Goal: Task Accomplishment & Management: Manage account settings

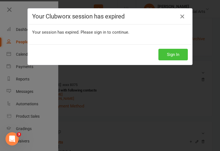
click at [177, 58] on button "Sign In" at bounding box center [173, 55] width 29 height 12
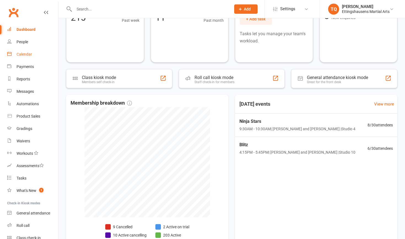
click at [32, 55] on link "Calendar" at bounding box center [32, 54] width 51 height 12
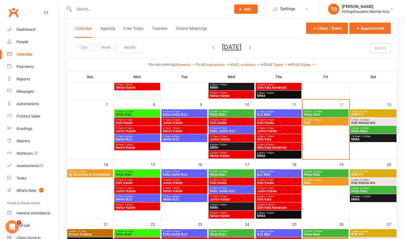
scroll to position [77, 0]
click at [89, 177] on div "9:00am - 12:30pm Bjj Workshop & Competition" at bounding box center [90, 173] width 46 height 8
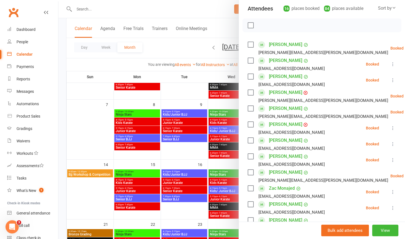
scroll to position [77, 0]
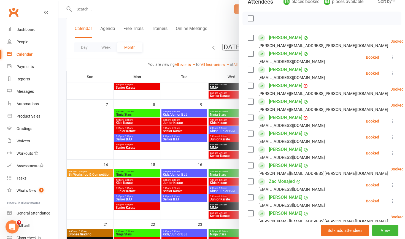
click at [289, 145] on link "[PERSON_NAME]" at bounding box center [285, 149] width 33 height 9
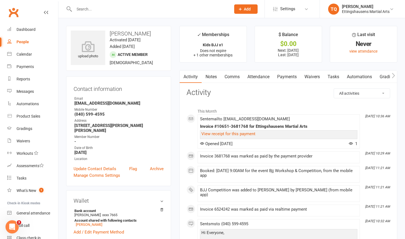
click at [292, 79] on link "Payments" at bounding box center [286, 76] width 27 height 13
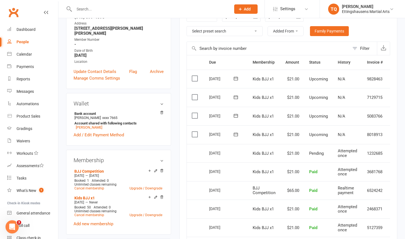
scroll to position [98, 0]
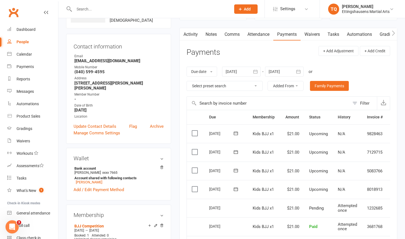
scroll to position [42, 0]
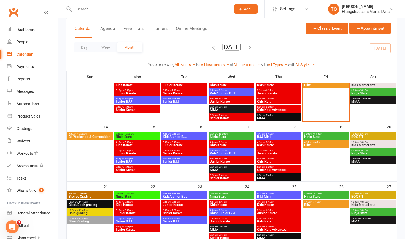
scroll to position [119, 0]
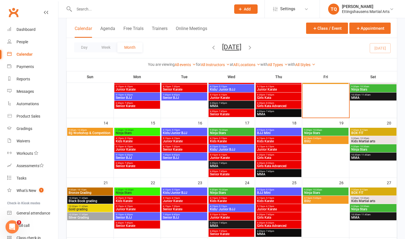
click at [77, 188] on div "9:00am - 10:15am Bronze Grading" at bounding box center [90, 191] width 46 height 8
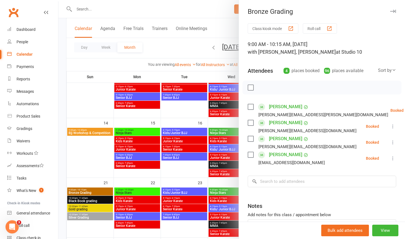
click at [82, 202] on div at bounding box center [231, 119] width 346 height 239
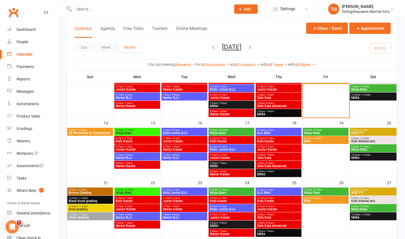
click at [89, 197] on span "10:30am - 11:45am" at bounding box center [89, 198] width 43 height 2
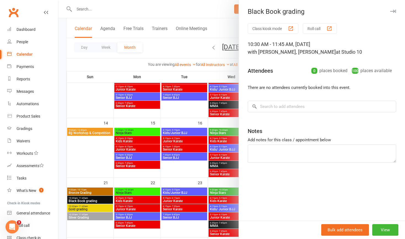
click at [89, 210] on div at bounding box center [231, 119] width 346 height 239
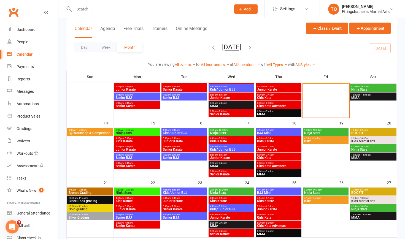
click at [89, 210] on span "Gold grading" at bounding box center [89, 209] width 43 height 3
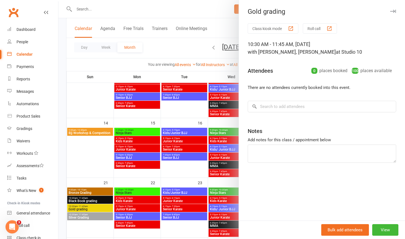
click at [91, 220] on div at bounding box center [231, 119] width 346 height 239
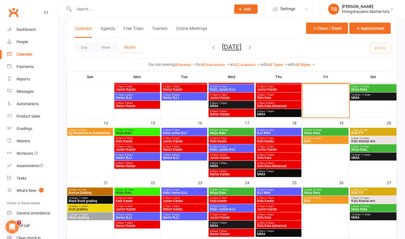
click at [92, 219] on span "Silver Grading" at bounding box center [89, 217] width 43 height 3
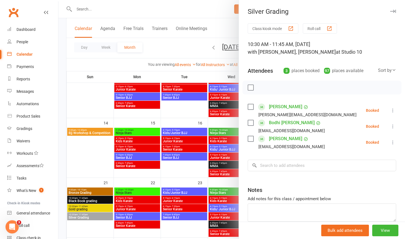
click at [86, 192] on div at bounding box center [231, 119] width 346 height 239
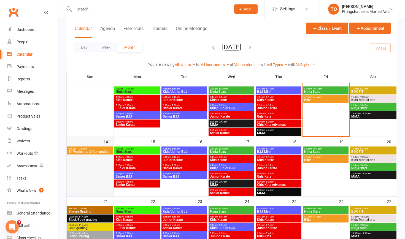
scroll to position [87, 0]
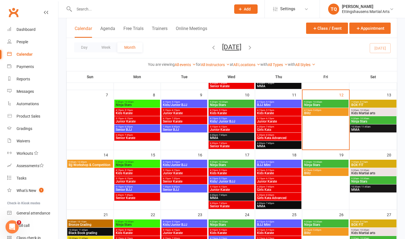
click at [364, 126] on span "- 11:45am" at bounding box center [365, 127] width 10 height 2
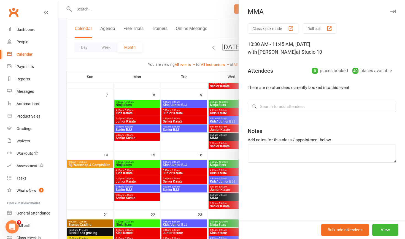
click at [182, 138] on div at bounding box center [231, 119] width 346 height 239
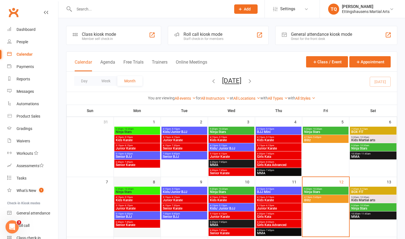
scroll to position [0, 0]
click at [29, 30] on div "Dashboard" at bounding box center [26, 29] width 19 height 4
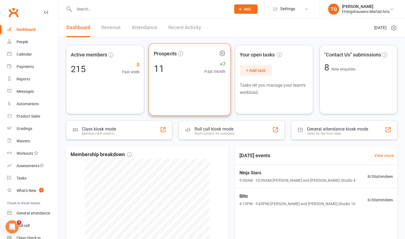
click at [192, 81] on div "Prospects 11 +7 Past month" at bounding box center [189, 79] width 82 height 72
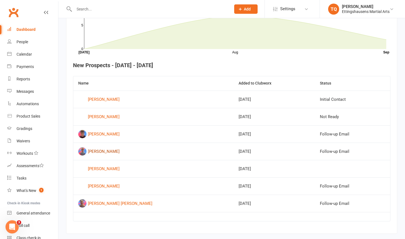
scroll to position [186, 0]
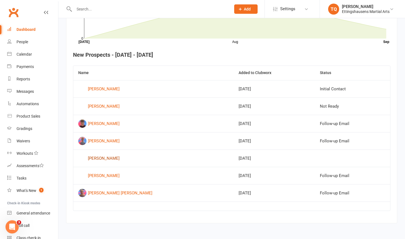
click at [105, 159] on div "[PERSON_NAME]" at bounding box center [104, 158] width 32 height 8
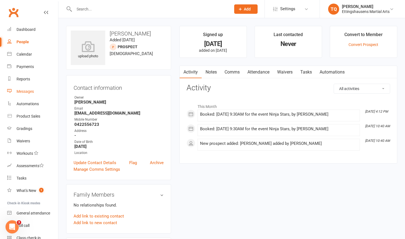
click at [35, 97] on link "Messages" at bounding box center [32, 91] width 51 height 12
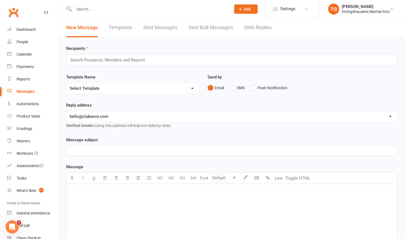
click at [260, 29] on link "SMS Replies" at bounding box center [258, 27] width 28 height 19
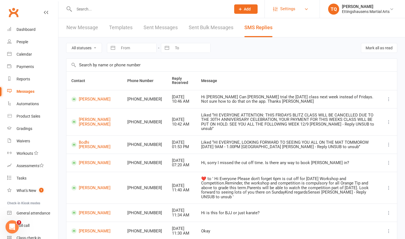
click at [281, 8] on span "Settings" at bounding box center [287, 9] width 15 height 12
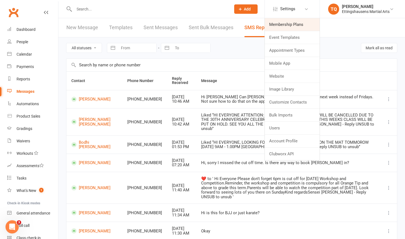
click at [282, 24] on link "Membership Plans" at bounding box center [292, 24] width 55 height 13
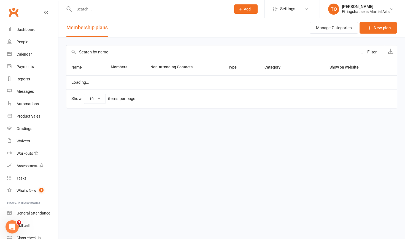
select select "100"
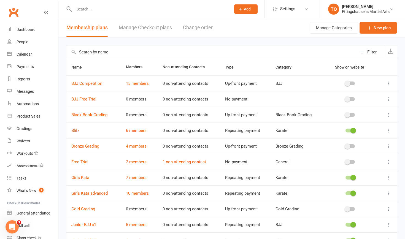
click at [76, 130] on link "Blitz" at bounding box center [75, 130] width 8 height 5
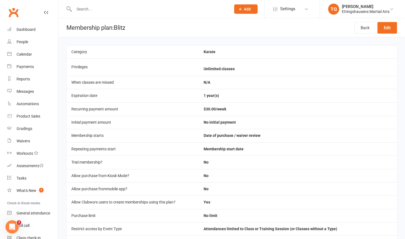
select select "100"
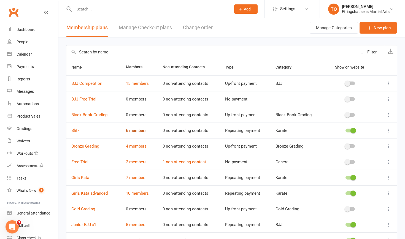
click at [138, 130] on link "6 members" at bounding box center [136, 130] width 21 height 5
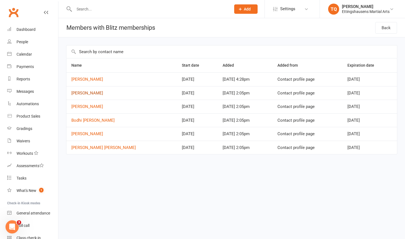
click at [86, 93] on link "[PERSON_NAME]" at bounding box center [87, 93] width 32 height 5
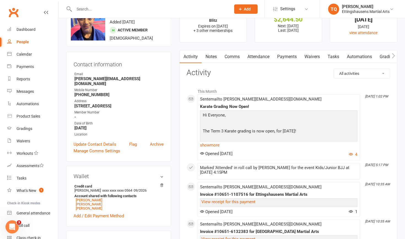
scroll to position [25, 0]
click at [287, 57] on link "Payments" at bounding box center [286, 56] width 27 height 13
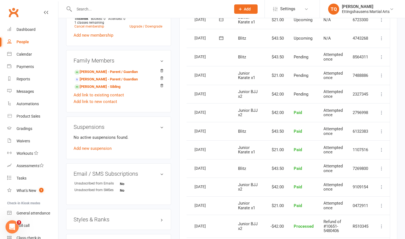
scroll to position [347, 0]
click at [381, 129] on icon at bounding box center [382, 132] width 6 height 6
click at [375, 137] on link "Refund" at bounding box center [357, 142] width 55 height 11
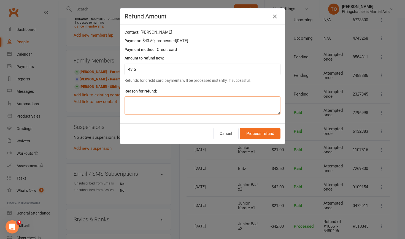
click at [144, 97] on textarea at bounding box center [202, 105] width 156 height 18
type textarea "cancelled class"
click at [265, 129] on button "Process refund" at bounding box center [260, 134] width 40 height 12
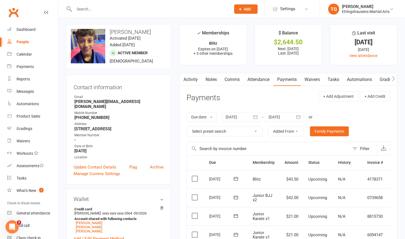
click at [83, 13] on div at bounding box center [146, 9] width 161 height 18
click at [88, 9] on input "text" at bounding box center [149, 9] width 154 height 8
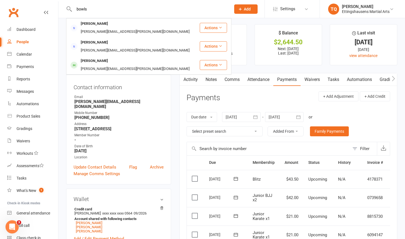
type input "bowls"
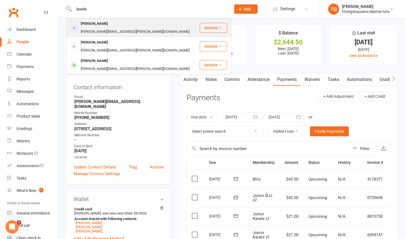
drag, startPoint x: 81, startPoint y: 18, endPoint x: 91, endPoint y: 22, distance: 10.6
click at [91, 22] on div "[PERSON_NAME]" at bounding box center [94, 24] width 31 height 8
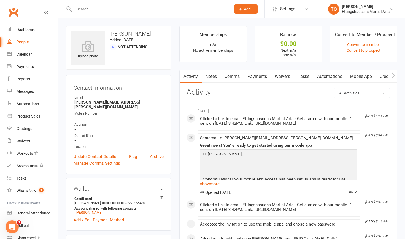
click at [106, 98] on div "Email" at bounding box center [118, 97] width 89 height 5
click at [106, 100] on strong "[PERSON_NAME][EMAIL_ADDRESS][PERSON_NAME][DOMAIN_NAME]" at bounding box center [118, 105] width 89 height 10
click at [104, 153] on link "Update Contact Details" at bounding box center [94, 156] width 43 height 7
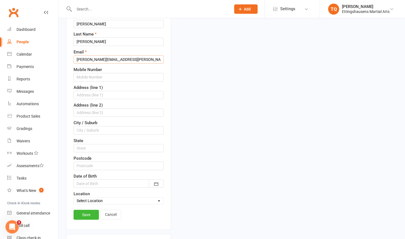
scroll to position [87, 0]
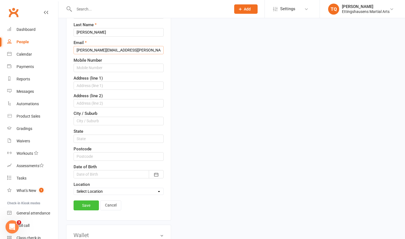
type input "[PERSON_NAME][EMAIL_ADDRESS][PERSON_NAME][DOMAIN_NAME]"
click at [90, 206] on link "Save" at bounding box center [85, 205] width 25 height 10
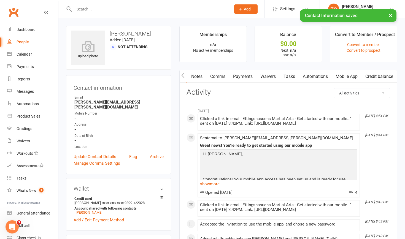
scroll to position [0, 16]
click at [346, 74] on link "Mobile App" at bounding box center [346, 76] width 30 height 13
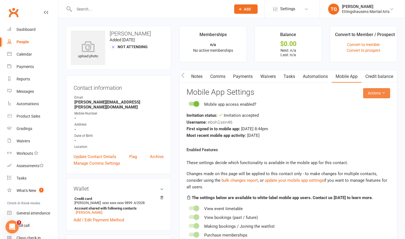
click at [384, 92] on icon at bounding box center [383, 93] width 4 height 4
click at [339, 100] on link "Send invitation email" at bounding box center [362, 105] width 55 height 11
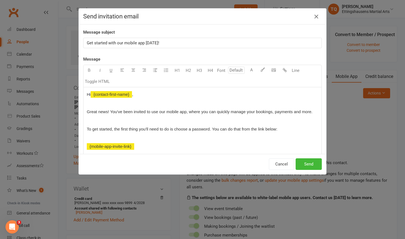
click at [318, 16] on icon "button" at bounding box center [316, 16] width 7 height 7
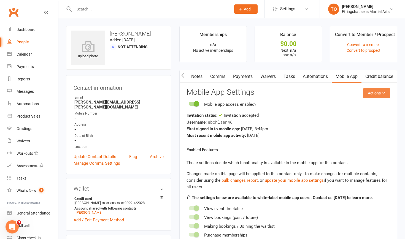
click at [383, 97] on button "Actions" at bounding box center [376, 93] width 27 height 10
click at [366, 107] on link "Send invitation email" at bounding box center [362, 105] width 55 height 11
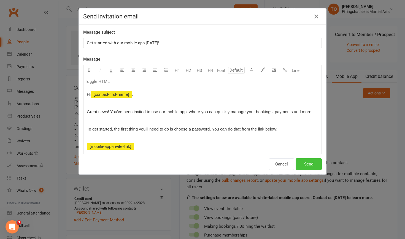
click at [309, 162] on button "Send" at bounding box center [308, 164] width 26 height 12
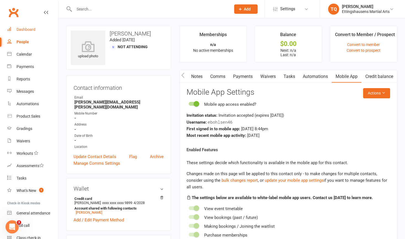
click at [19, 29] on div "Dashboard" at bounding box center [26, 29] width 19 height 4
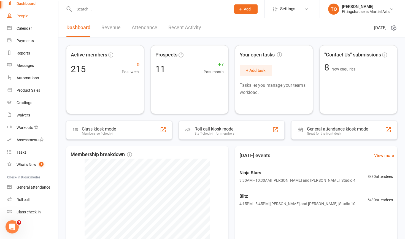
scroll to position [26, 0]
click at [273, 206] on span "4:15PM - 5:45PM | [PERSON_NAME] and [PERSON_NAME] | Studio 10" at bounding box center [297, 204] width 118 height 6
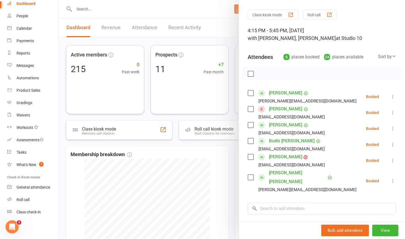
scroll to position [24, 0]
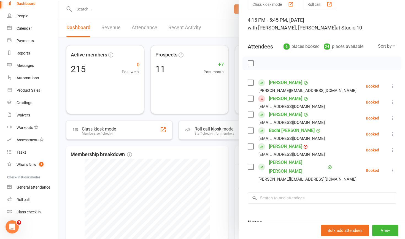
click at [281, 133] on link "Bodhi [PERSON_NAME]" at bounding box center [292, 130] width 46 height 9
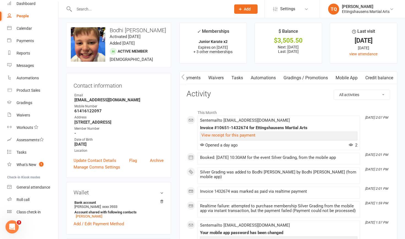
scroll to position [0, 98]
click at [347, 78] on link "Mobile App" at bounding box center [346, 78] width 30 height 13
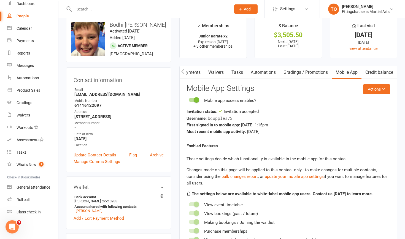
scroll to position [9, 0]
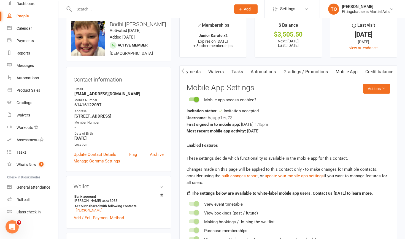
drag, startPoint x: 355, startPoint y: 82, endPoint x: 346, endPoint y: 81, distance: 9.5
click at [355, 82] on div "Activity Notes Comms Attendance Payments Waivers Tasks Automations Gradings / P…" at bounding box center [288, 219] width 218 height 309
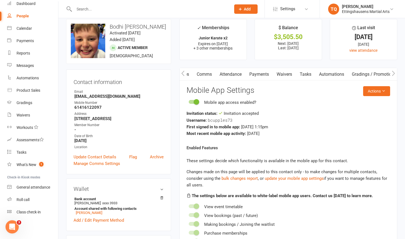
scroll to position [0, 26]
click at [273, 76] on link "Payments" at bounding box center [260, 74] width 27 height 13
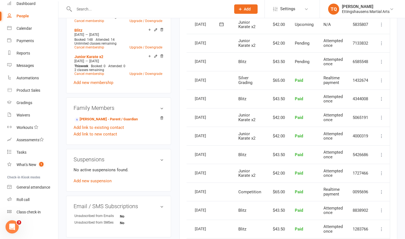
scroll to position [0, 15]
click at [379, 96] on icon at bounding box center [382, 99] width 6 height 6
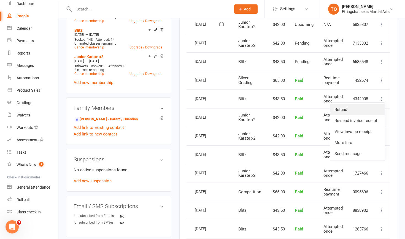
click at [372, 104] on link "Refund" at bounding box center [357, 109] width 55 height 11
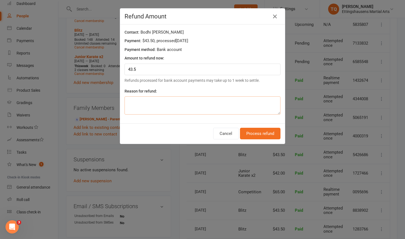
click at [148, 106] on textarea at bounding box center [202, 105] width 156 height 18
type textarea "cancelled class"
click at [268, 132] on button "Process refund" at bounding box center [260, 134] width 40 height 12
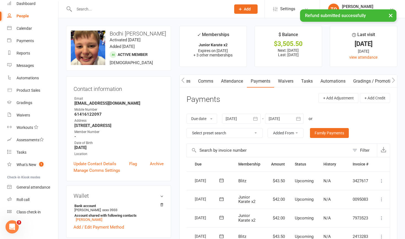
scroll to position [0, 0]
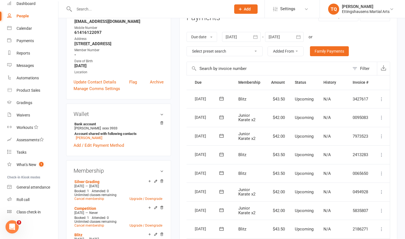
scroll to position [33, 0]
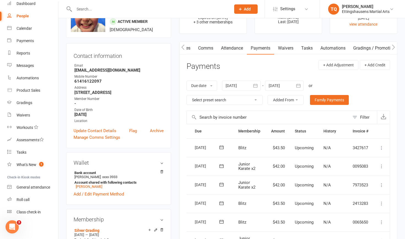
scroll to position [3, 0]
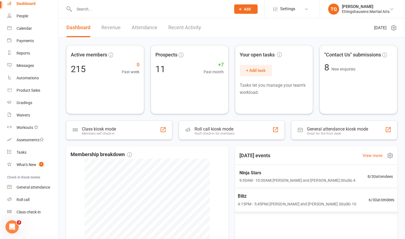
click at [262, 196] on span "Blitz" at bounding box center [297, 195] width 118 height 7
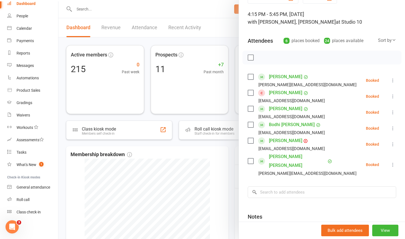
scroll to position [33, 0]
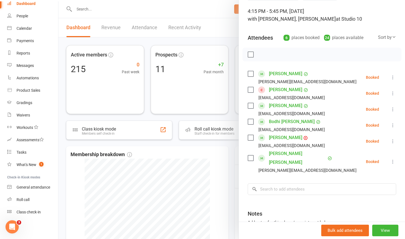
click at [290, 151] on link "[PERSON_NAME] [PERSON_NAME]" at bounding box center [297, 158] width 57 height 18
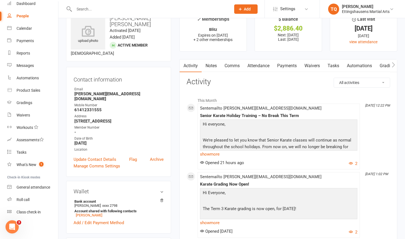
scroll to position [15, 0]
click at [288, 62] on link "Payments" at bounding box center [286, 65] width 27 height 13
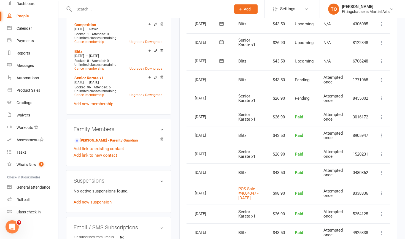
scroll to position [0, 15]
click at [383, 133] on icon at bounding box center [382, 136] width 6 height 6
click at [346, 141] on link "Refund" at bounding box center [357, 146] width 55 height 11
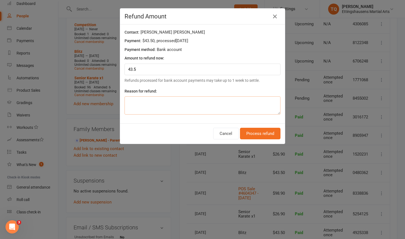
click at [192, 104] on textarea at bounding box center [202, 105] width 156 height 18
type textarea "cancelled class"
click at [254, 134] on button "Process refund" at bounding box center [260, 134] width 40 height 12
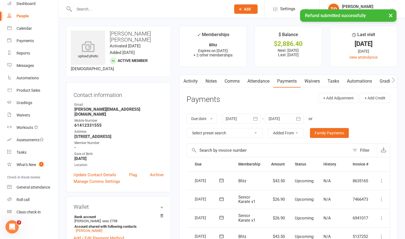
scroll to position [0, 0]
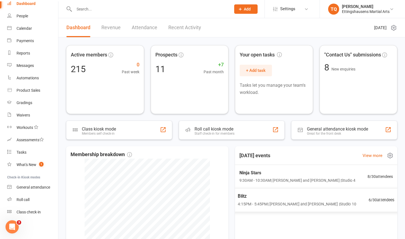
click at [302, 195] on span "Blitz" at bounding box center [297, 195] width 118 height 7
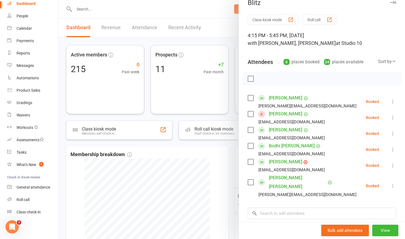
scroll to position [12, 0]
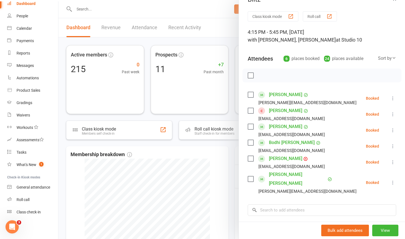
click at [280, 159] on link "[PERSON_NAME]" at bounding box center [285, 158] width 33 height 9
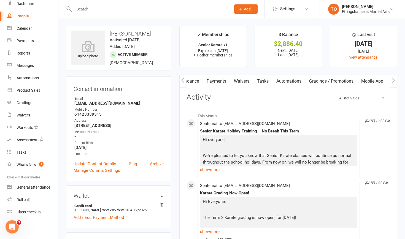
scroll to position [0, 70]
click at [222, 80] on link "Payments" at bounding box center [216, 81] width 27 height 13
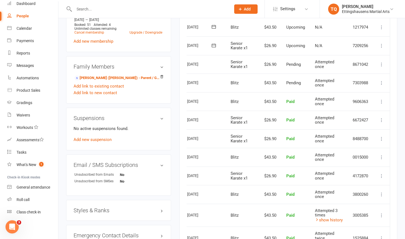
scroll to position [0, 23]
click at [383, 99] on icon at bounding box center [382, 102] width 6 height 6
click at [359, 107] on link "Refund" at bounding box center [357, 112] width 55 height 11
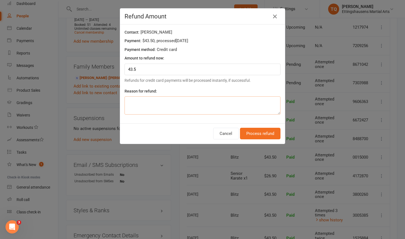
click at [177, 101] on textarea at bounding box center [202, 105] width 156 height 18
type textarea "cancelled class"
click at [262, 134] on button "Process refund" at bounding box center [260, 134] width 40 height 12
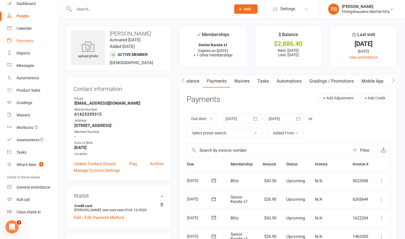
scroll to position [0, 0]
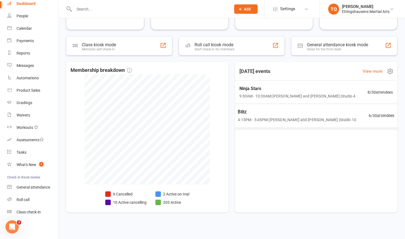
scroll to position [84, 0]
click at [327, 114] on span "Blitz" at bounding box center [297, 111] width 118 height 7
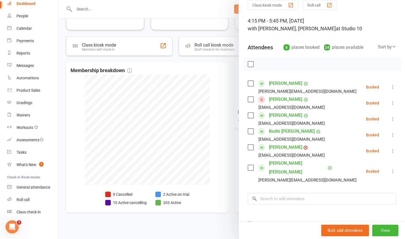
scroll to position [25, 0]
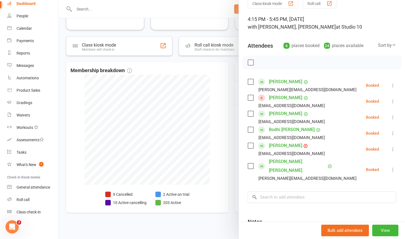
click at [140, 74] on div at bounding box center [231, 119] width 346 height 239
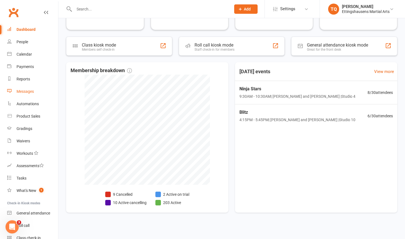
scroll to position [0, 0]
click at [28, 53] on div "Calendar" at bounding box center [24, 54] width 15 height 4
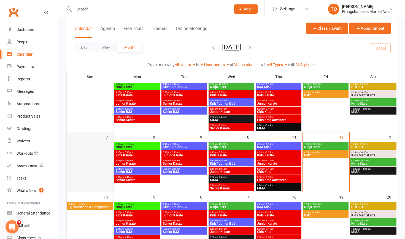
scroll to position [47, 0]
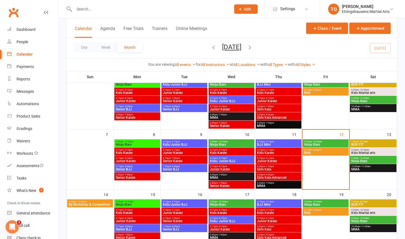
click at [97, 206] on span "Bjj Workshop & Competition" at bounding box center [89, 204] width 43 height 3
